Goal: Task Accomplishment & Management: Complete application form

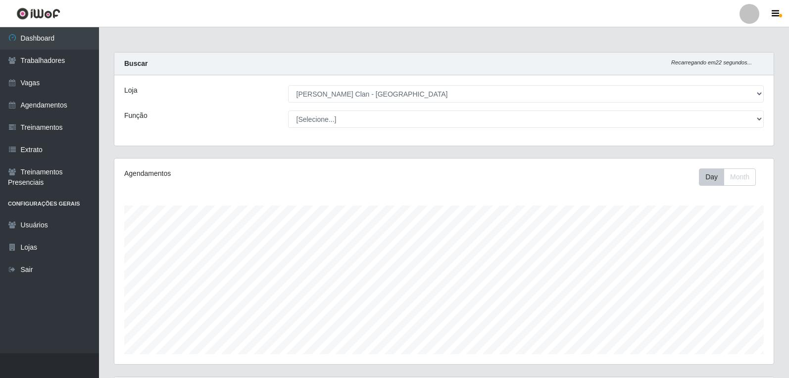
select select "452"
click at [63, 108] on link "Agendamentos" at bounding box center [49, 105] width 99 height 22
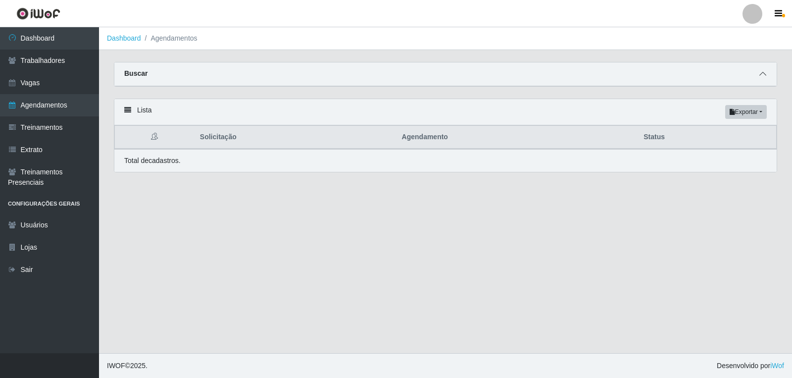
click at [758, 73] on span at bounding box center [763, 73] width 12 height 11
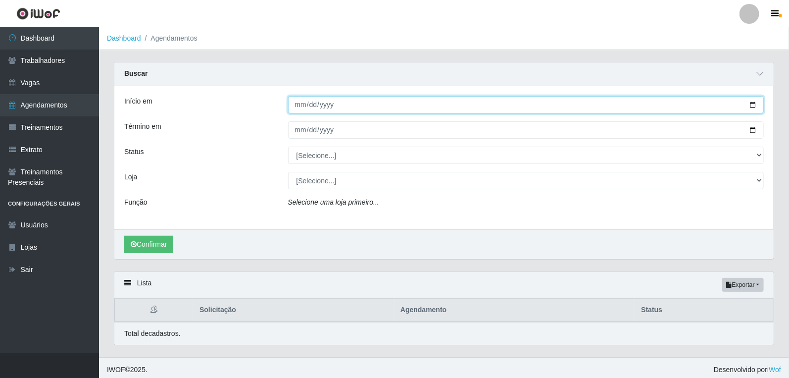
click at [295, 106] on input "Início em" at bounding box center [526, 104] width 476 height 17
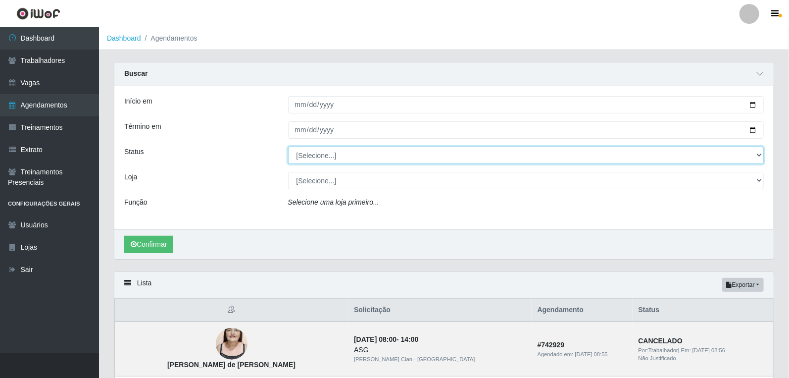
click at [528, 152] on select "[Selecione...] AGENDADO AGUARDANDO LIBERAR EM ANDAMENTO EM REVISÃO FINALIZADO C…" at bounding box center [526, 154] width 476 height 17
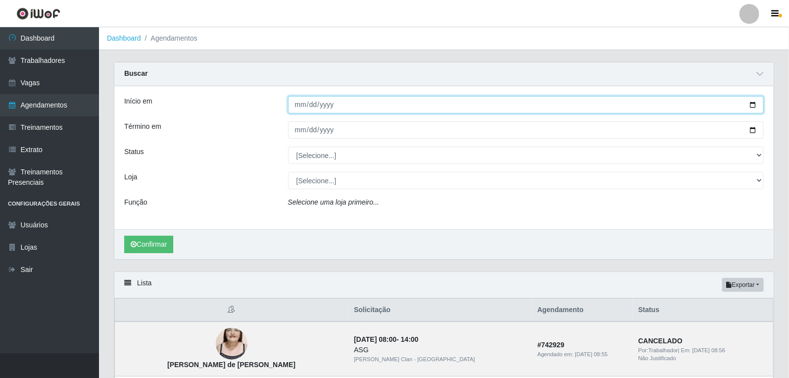
click at [294, 103] on input "Início em" at bounding box center [526, 104] width 476 height 17
type input "[DATE]"
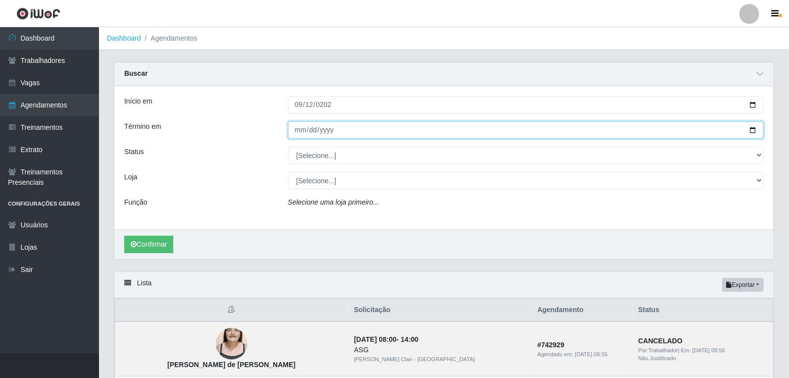
click at [302, 129] on input "Término em" at bounding box center [526, 129] width 476 height 17
type input "[DATE]"
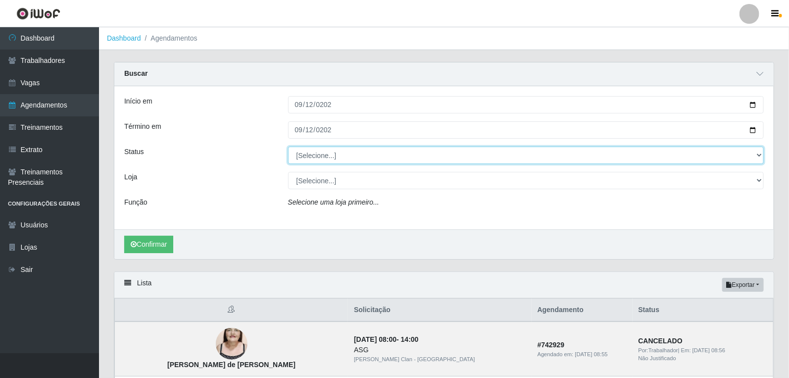
click at [388, 160] on select "[Selecione...] AGENDADO AGUARDANDO LIBERAR EM ANDAMENTO EM REVISÃO FINALIZADO C…" at bounding box center [526, 154] width 476 height 17
select select "FINALIZADO"
click at [288, 146] on select "[Selecione...] AGENDADO AGUARDANDO LIBERAR EM ANDAMENTO EM REVISÃO FINALIZADO C…" at bounding box center [526, 154] width 476 height 17
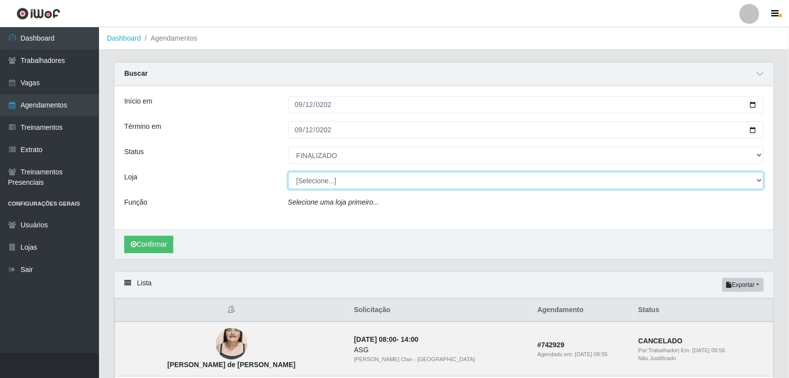
click at [409, 182] on select "[Selecione...] [PERSON_NAME] Clan - [GEOGRAPHIC_DATA]" at bounding box center [526, 180] width 476 height 17
select select "452"
click at [288, 172] on select "[Selecione...] [PERSON_NAME] Clan - [GEOGRAPHIC_DATA]" at bounding box center [526, 180] width 476 height 17
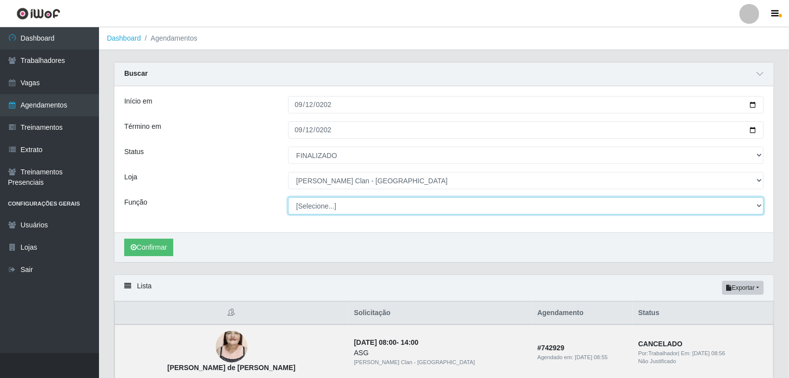
click at [407, 213] on select "[Selecione...] ASG ASG + Carregador e Descarregador de Caminhão Carregador e De…" at bounding box center [526, 205] width 476 height 17
select select "138"
click at [288, 197] on select "[Selecione...] ASG ASG + Carregador e Descarregador de Caminhão Carregador e De…" at bounding box center [526, 205] width 476 height 17
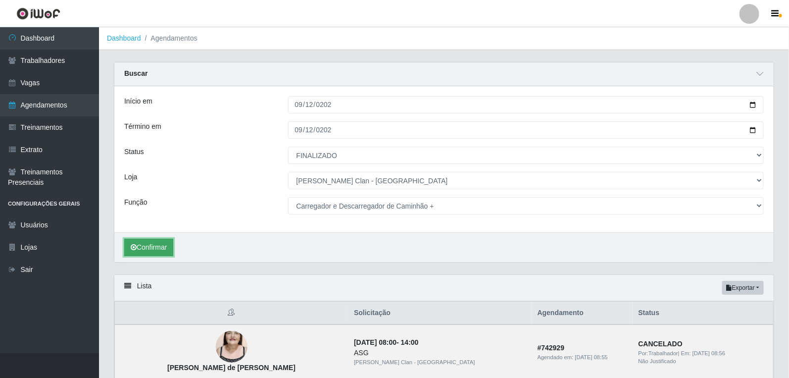
click at [149, 245] on button "Confirmar" at bounding box center [148, 247] width 49 height 17
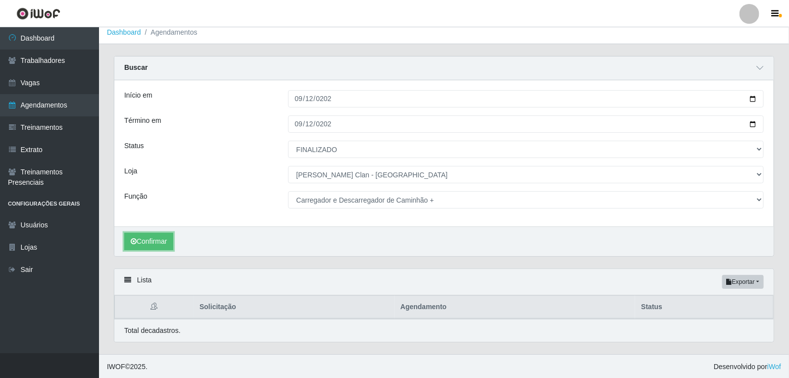
scroll to position [7, 0]
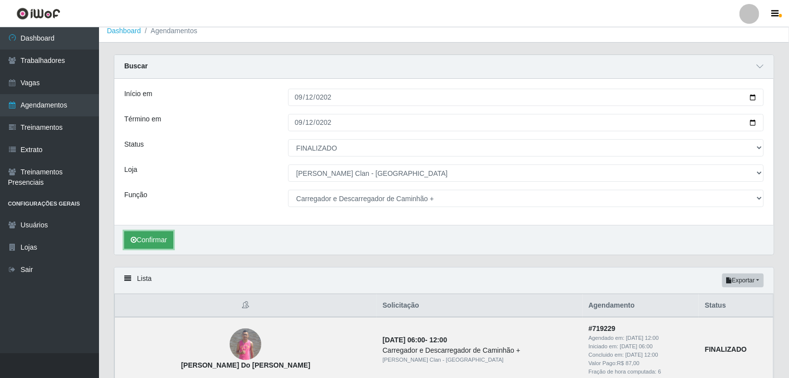
drag, startPoint x: 161, startPoint y: 243, endPoint x: 156, endPoint y: 240, distance: 6.0
click at [161, 242] on button "Confirmar" at bounding box center [148, 239] width 49 height 17
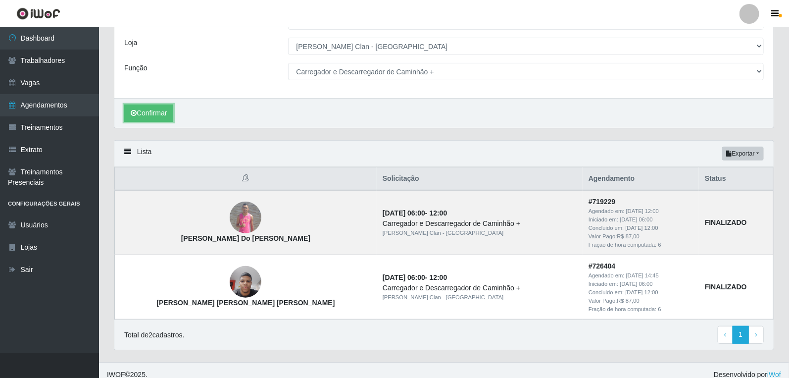
scroll to position [144, 0]
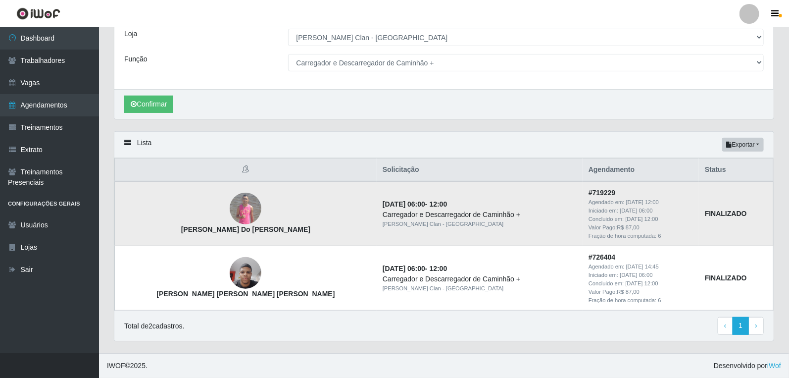
click at [230, 199] on img at bounding box center [246, 209] width 32 height 32
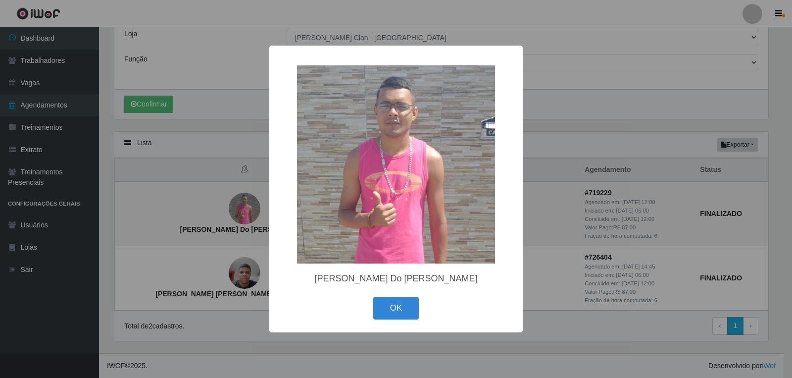
click at [349, 152] on img at bounding box center [396, 164] width 198 height 198
click at [402, 307] on button "OK" at bounding box center [396, 307] width 46 height 23
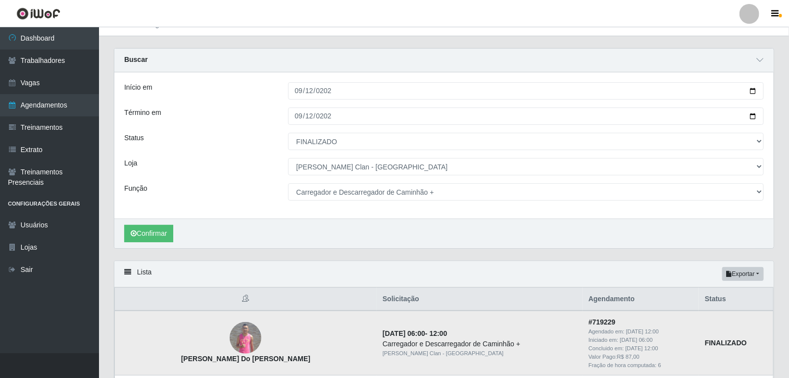
scroll to position [0, 0]
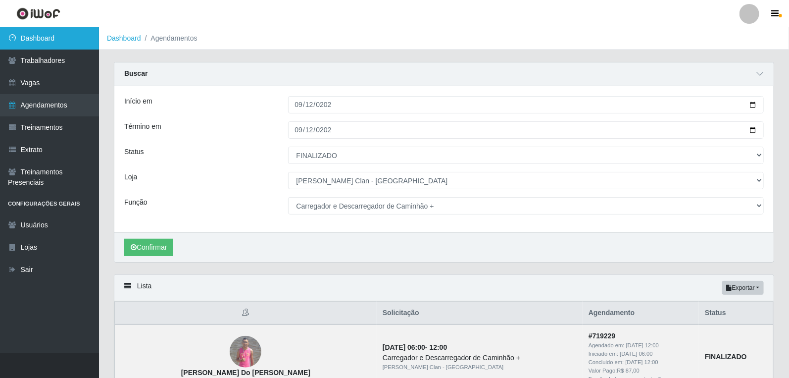
click at [76, 36] on link "Dashboard" at bounding box center [49, 38] width 99 height 22
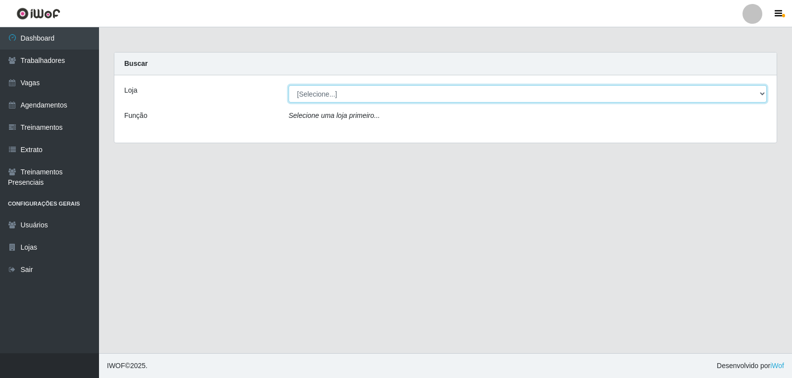
click at [447, 92] on select "[Selecione...] [PERSON_NAME] Clan - [GEOGRAPHIC_DATA]" at bounding box center [528, 93] width 478 height 17
select select "452"
click at [289, 85] on select "[Selecione...] [PERSON_NAME] Clan - [GEOGRAPHIC_DATA]" at bounding box center [528, 93] width 478 height 17
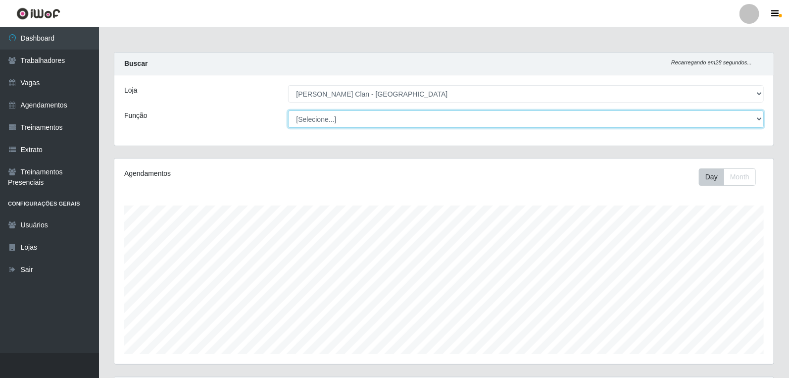
scroll to position [205, 659]
click at [438, 112] on select "[Selecione...] ASG ASG + Carregador e Descarregador de Caminhão Carregador e De…" at bounding box center [526, 118] width 476 height 17
select select "138"
click at [288, 110] on select "[Selecione...] ASG ASG + Carregador e Descarregador de Caminhão Carregador e De…" at bounding box center [526, 118] width 476 height 17
